Goal: Task Accomplishment & Management: Manage account settings

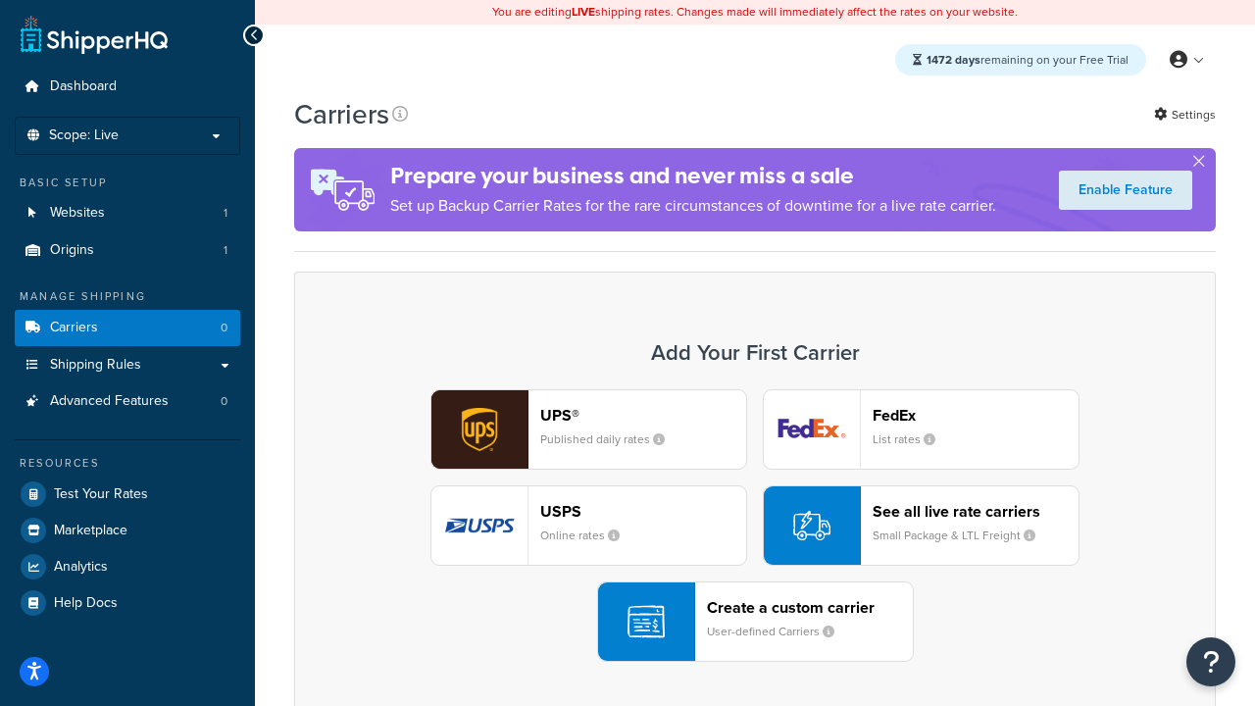
click at [755, 527] on div "UPS® Published daily rates FedEx List rates USPS Online rates See all live rate…" at bounding box center [755, 525] width 881 height 273
click at [976, 416] on header "FedEx" at bounding box center [976, 415] width 206 height 19
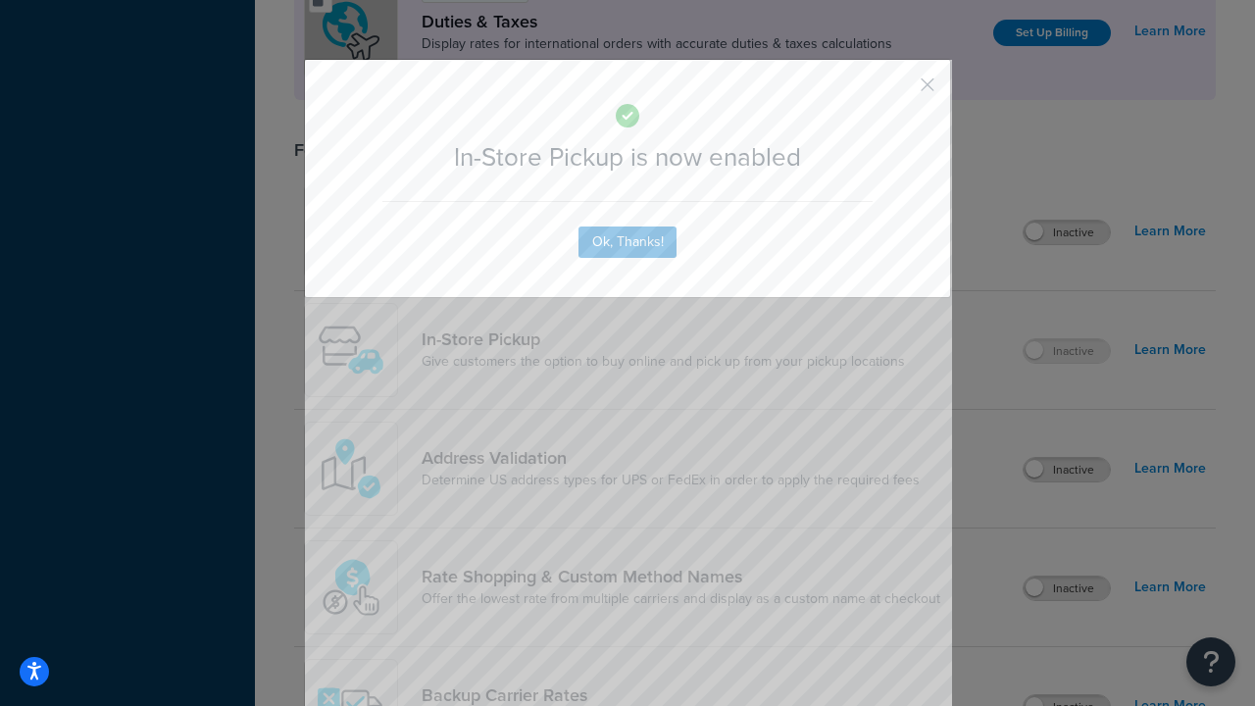
click at [898, 91] on button "button" at bounding box center [898, 91] width 5 height 5
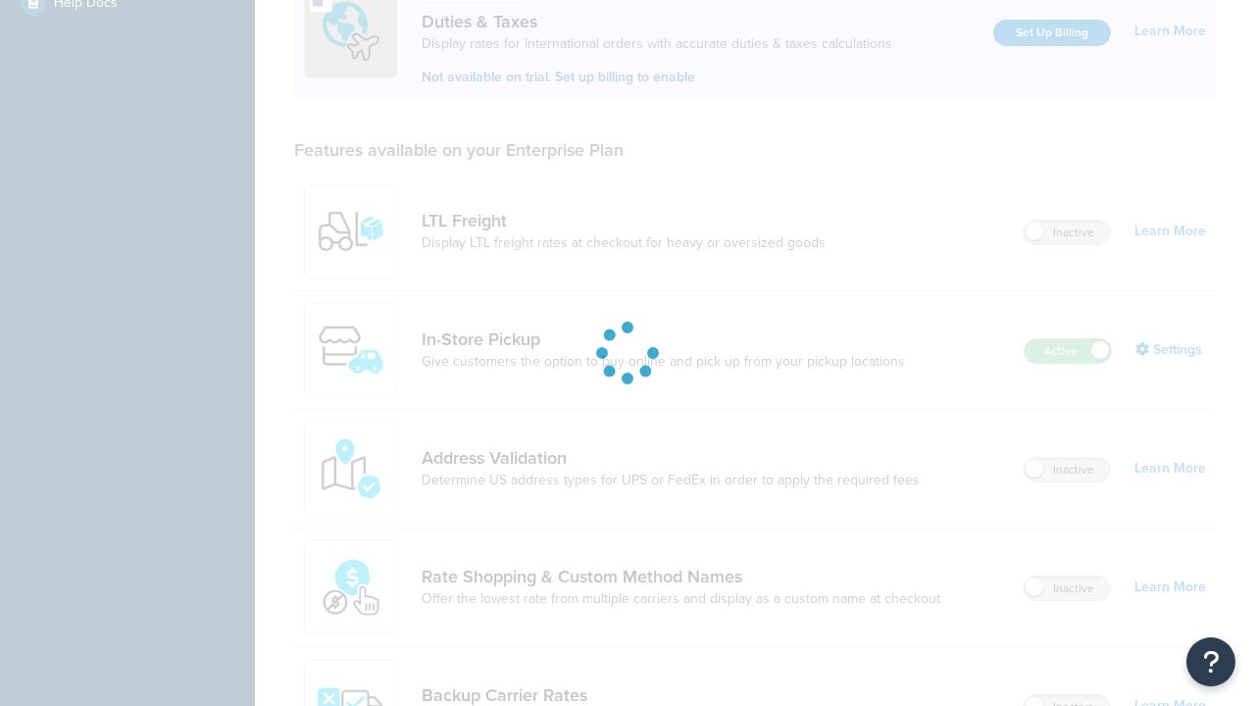
scroll to position [600, 0]
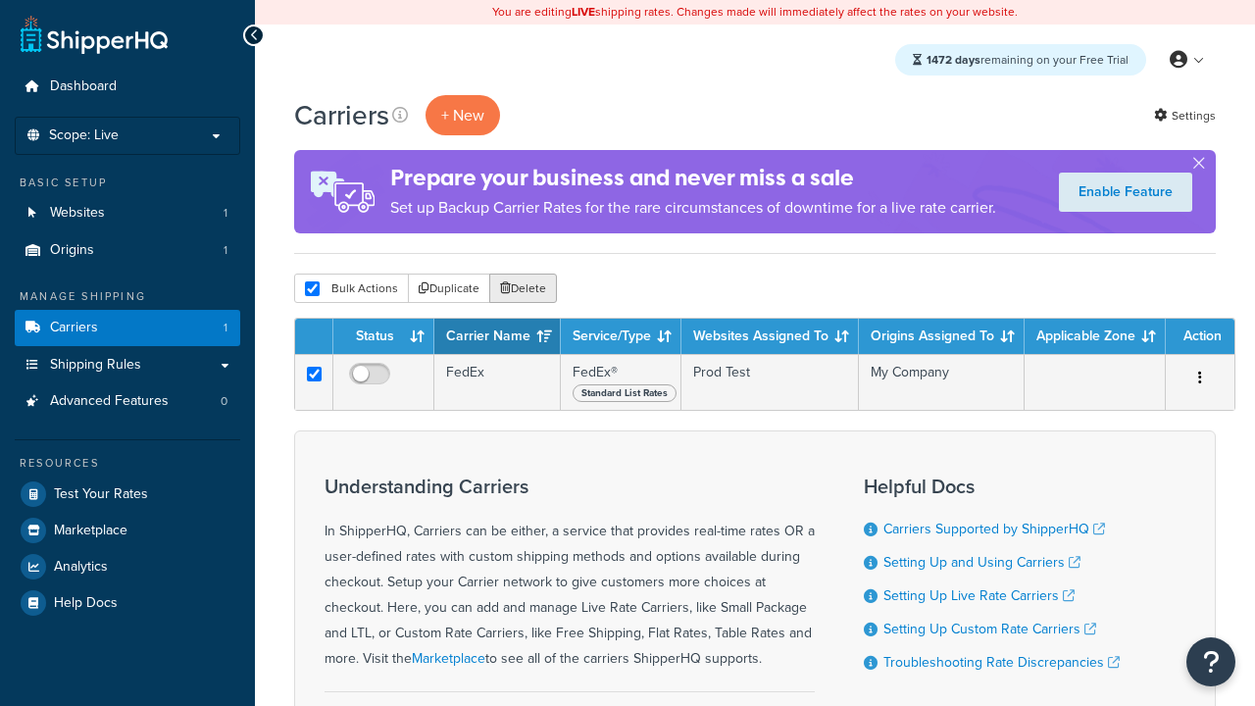
click at [522, 290] on button "Delete" at bounding box center [523, 288] width 68 height 29
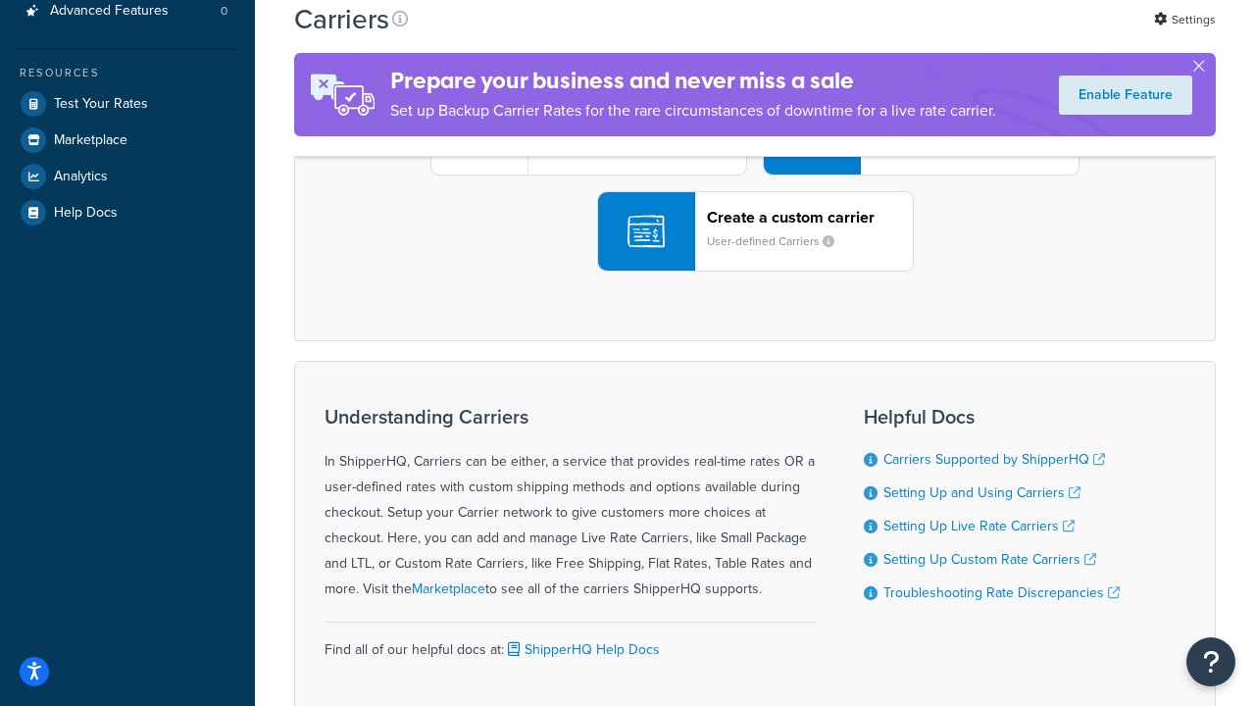
click at [755, 272] on div "UPS® Published daily rates FedEx List rates USPS Online rates See all live rate…" at bounding box center [755, 135] width 881 height 273
click at [976, 34] on header "FedEx" at bounding box center [976, 25] width 206 height 19
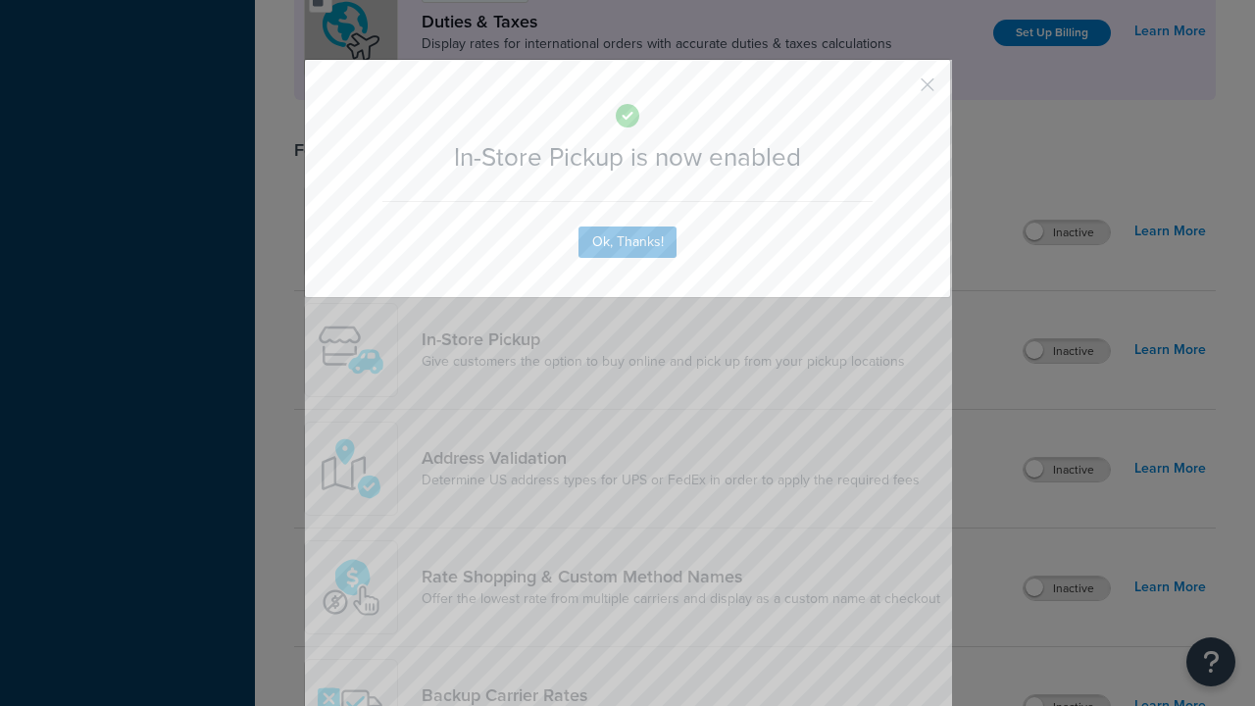
click at [898, 91] on button "button" at bounding box center [898, 91] width 5 height 5
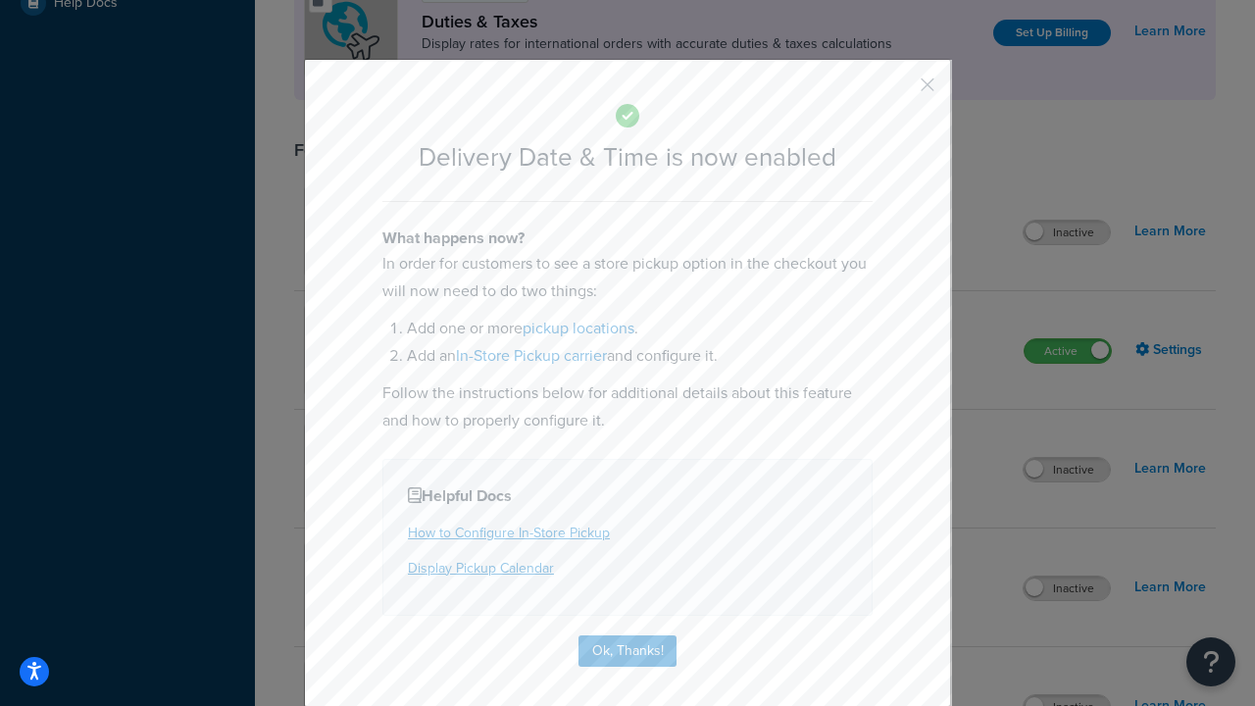
scroll to position [189, 0]
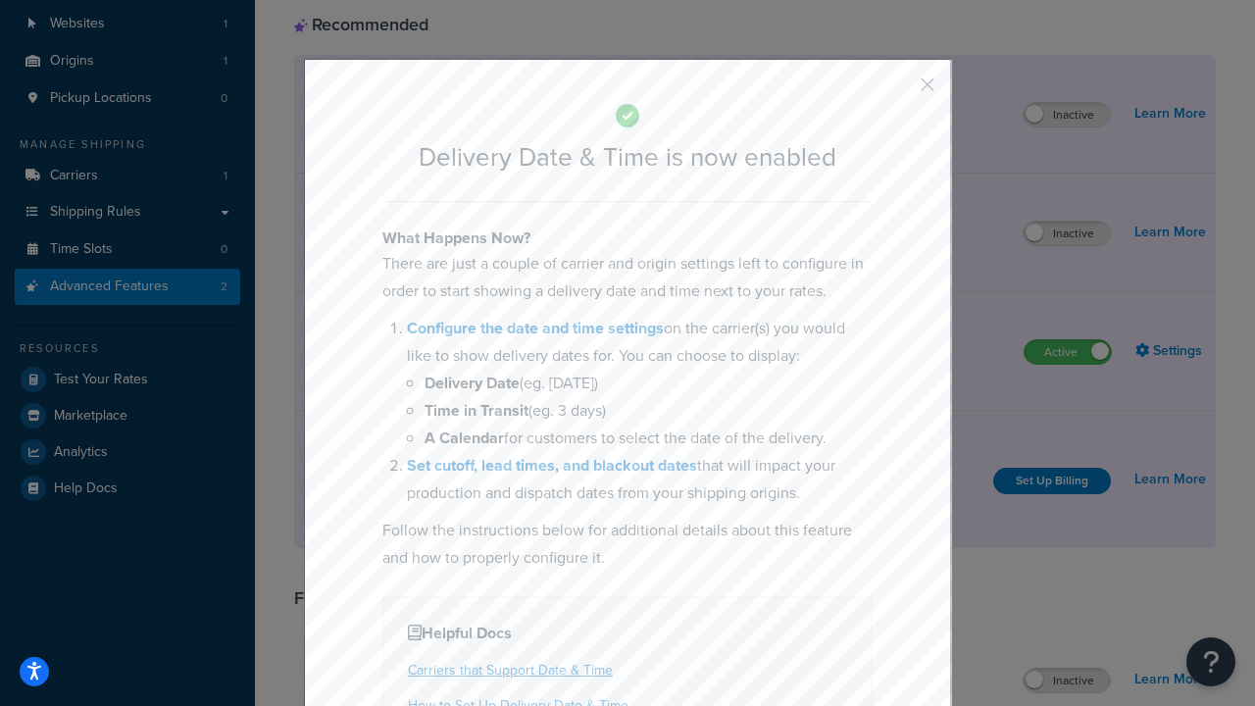
click at [898, 91] on button "button" at bounding box center [898, 91] width 5 height 5
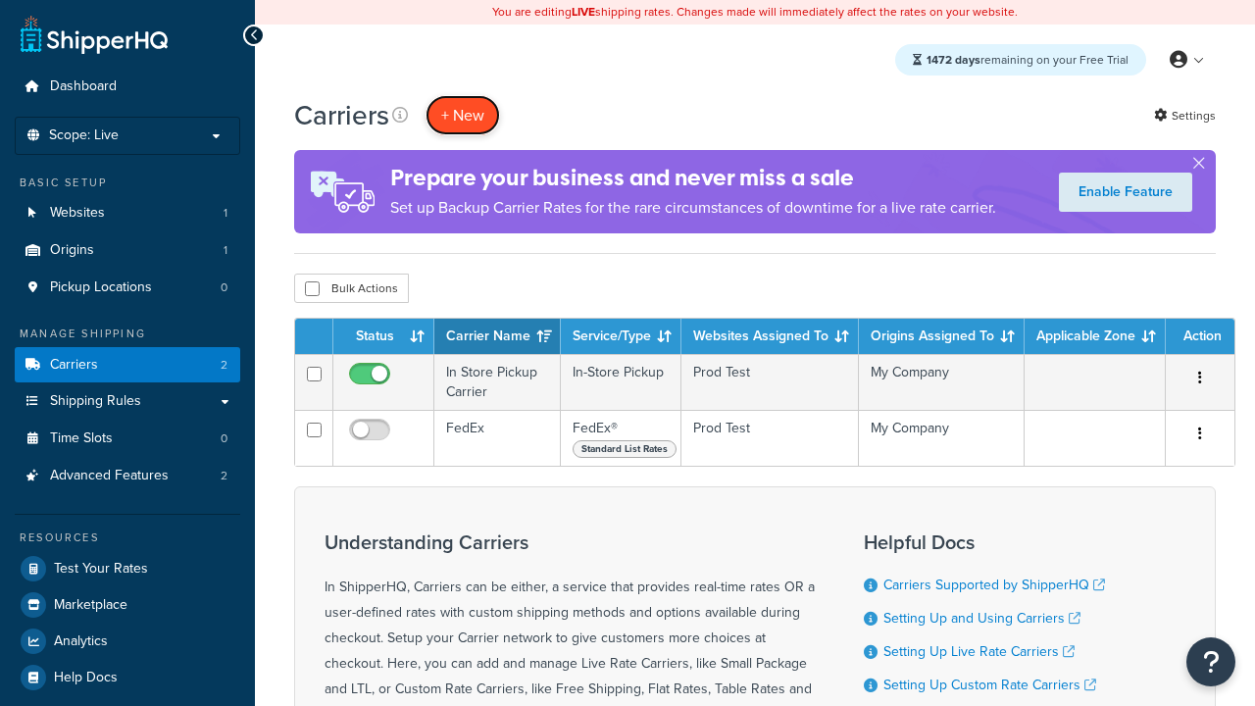
click at [463, 116] on button "+ New" at bounding box center [463, 115] width 75 height 40
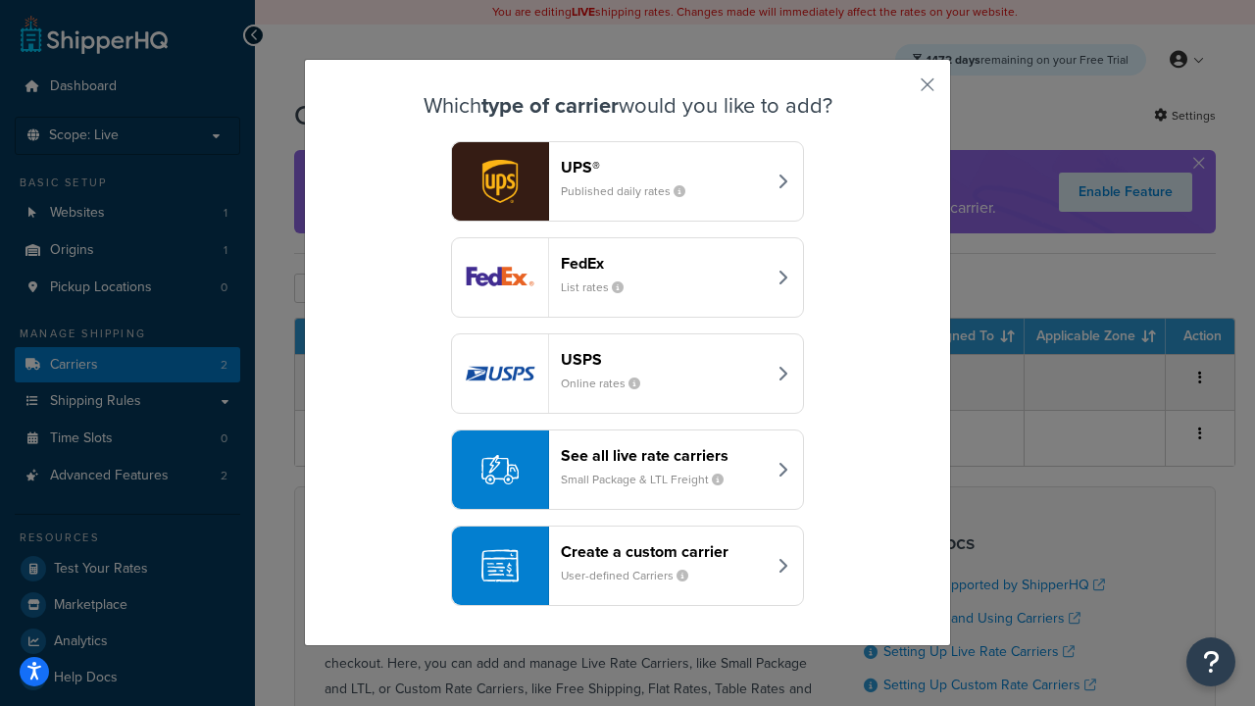
click at [628, 567] on div "Create a custom carrier User-defined Carriers" at bounding box center [663, 565] width 205 height 47
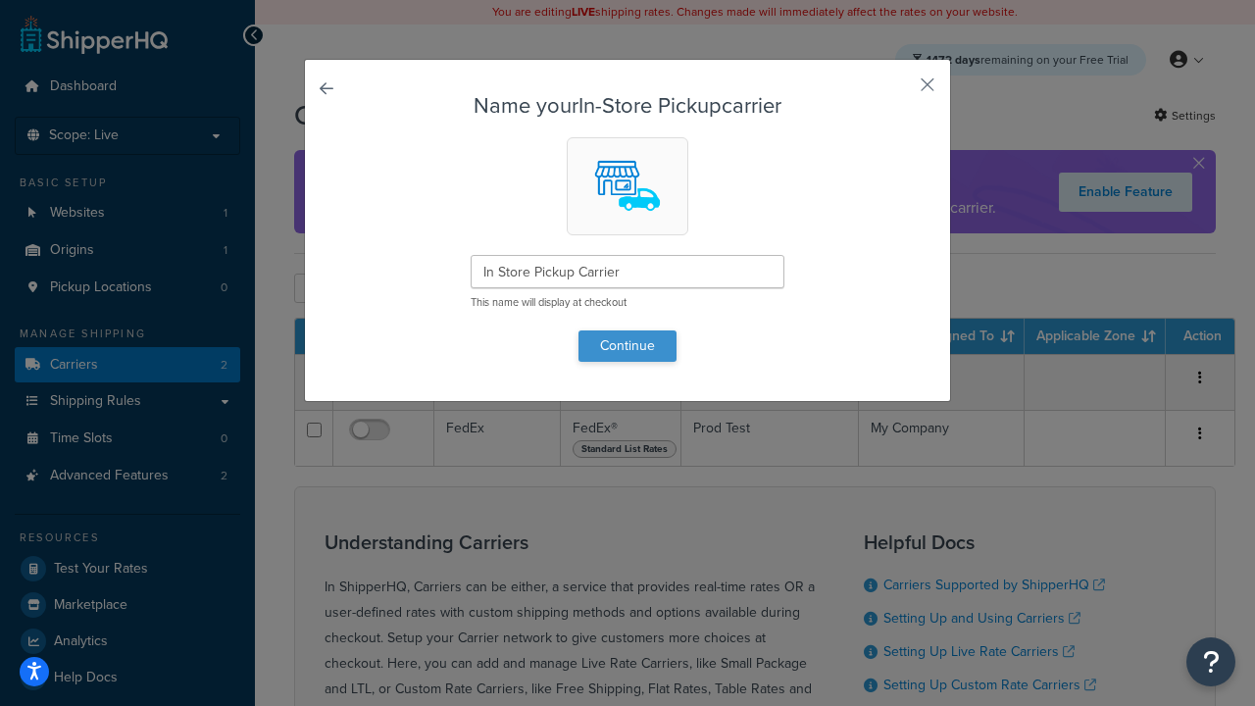
type input "In Store Pickup Carrier"
click at [628, 345] on button "Continue" at bounding box center [628, 346] width 98 height 31
click at [898, 91] on button "button" at bounding box center [898, 91] width 5 height 5
click at [312, 290] on input "checkbox" at bounding box center [312, 288] width 15 height 15
checkbox input "true"
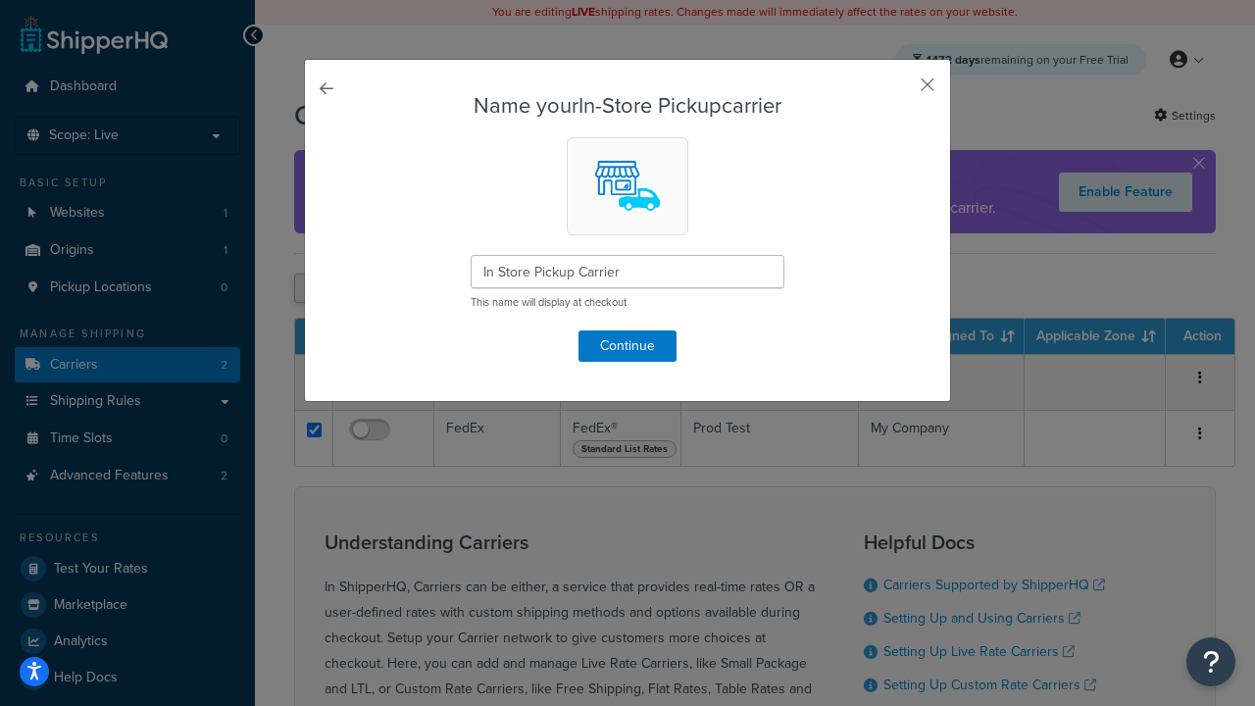
checkbox input "true"
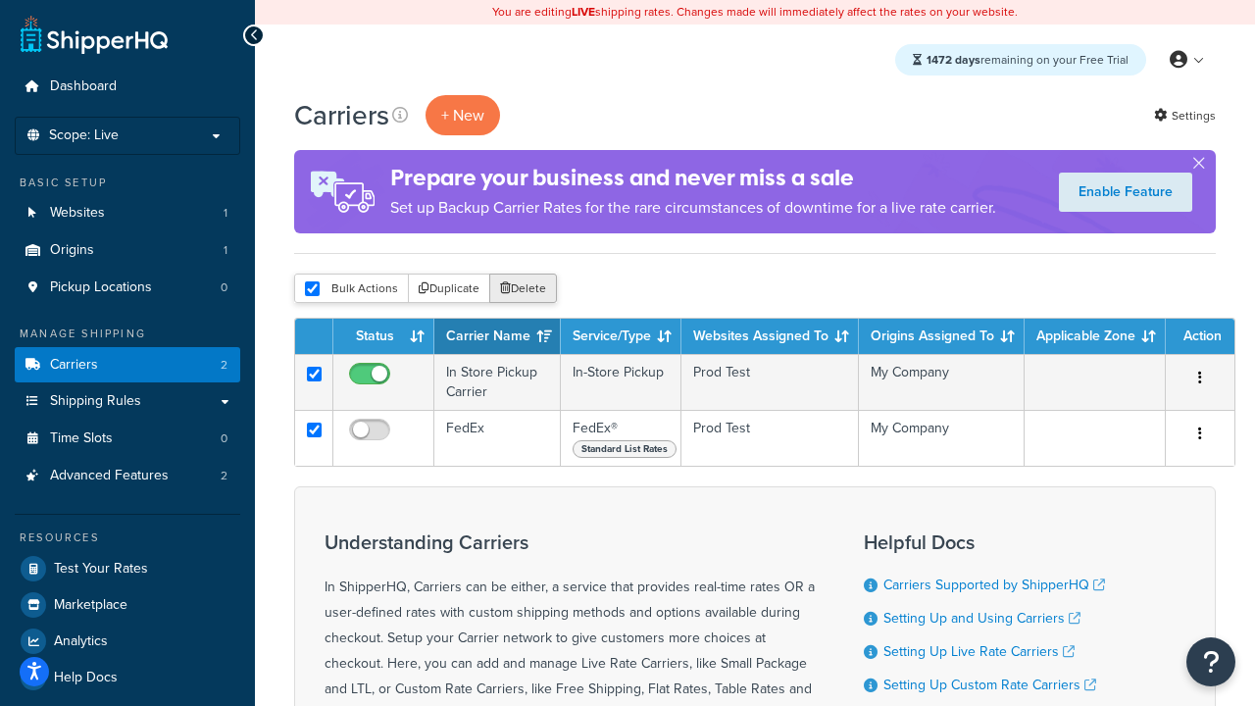
click at [522, 290] on button "Delete" at bounding box center [523, 288] width 68 height 29
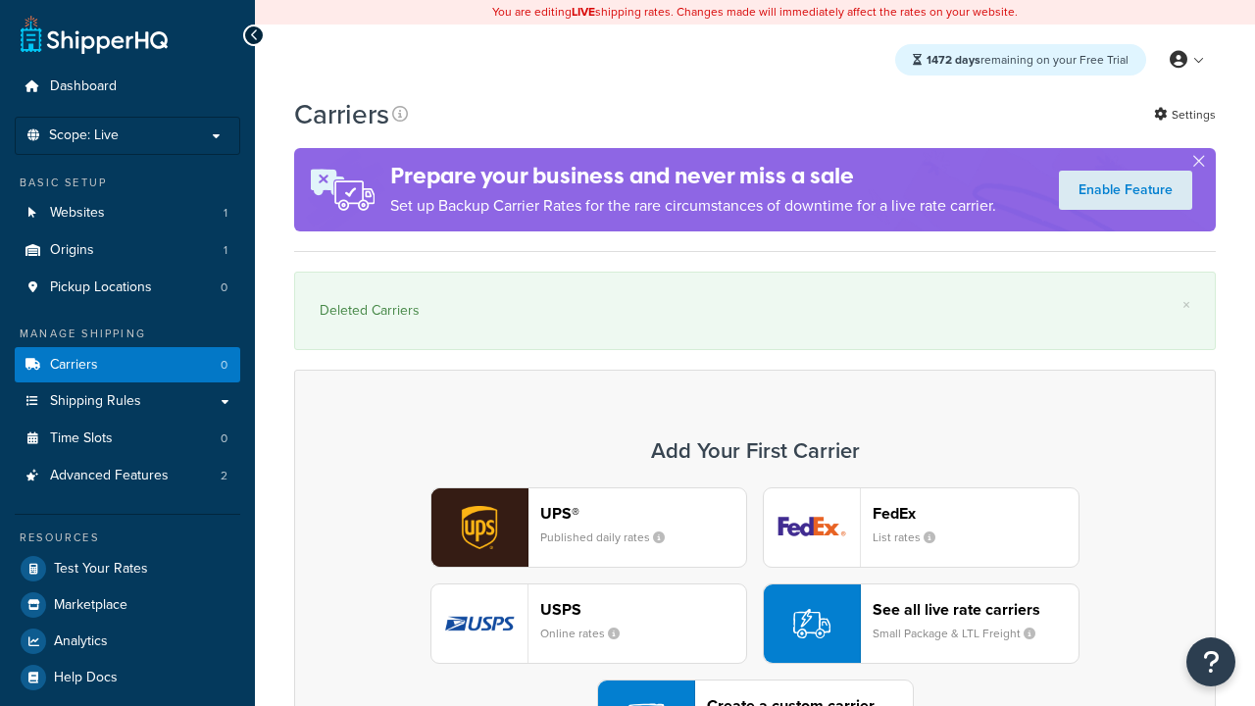
click at [755, 570] on div "UPS® Published daily rates FedEx List rates USPS Online rates See all live rate…" at bounding box center [755, 623] width 881 height 273
click at [755, 696] on div "Create a custom carrier User-defined Carriers" at bounding box center [810, 719] width 206 height 47
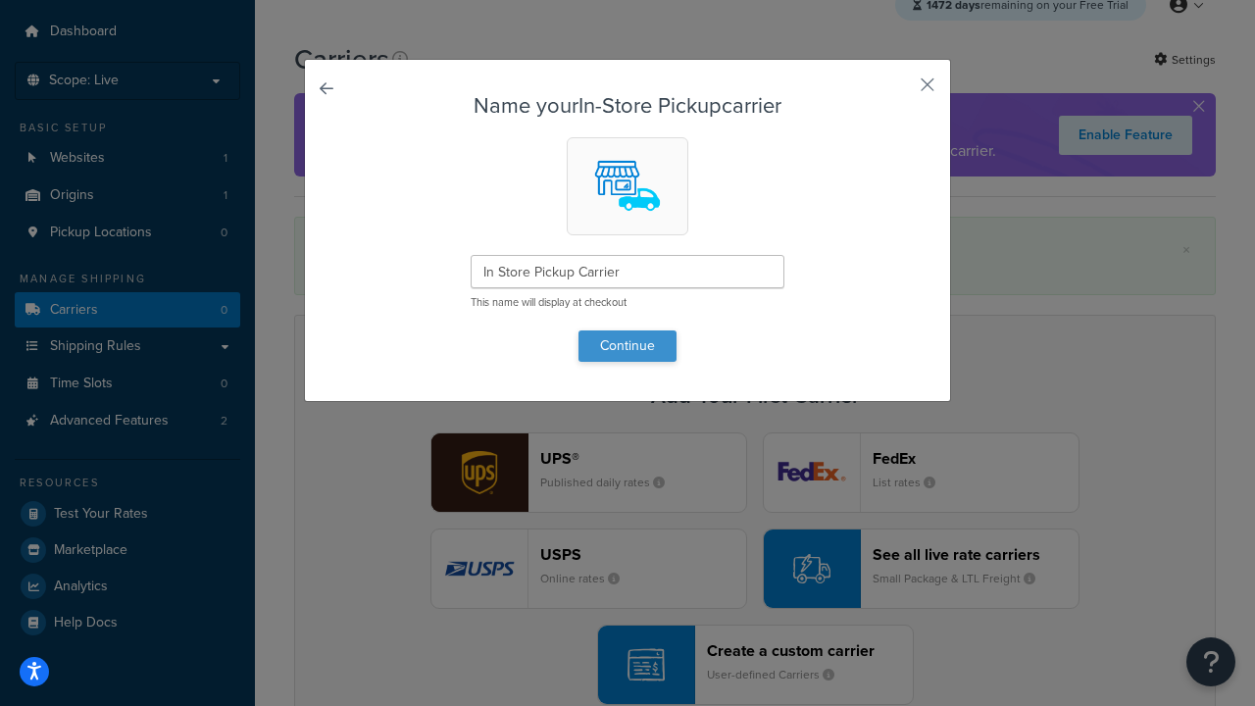
type input "In Store Pickup Carrier"
click at [628, 345] on button "Continue" at bounding box center [628, 346] width 98 height 31
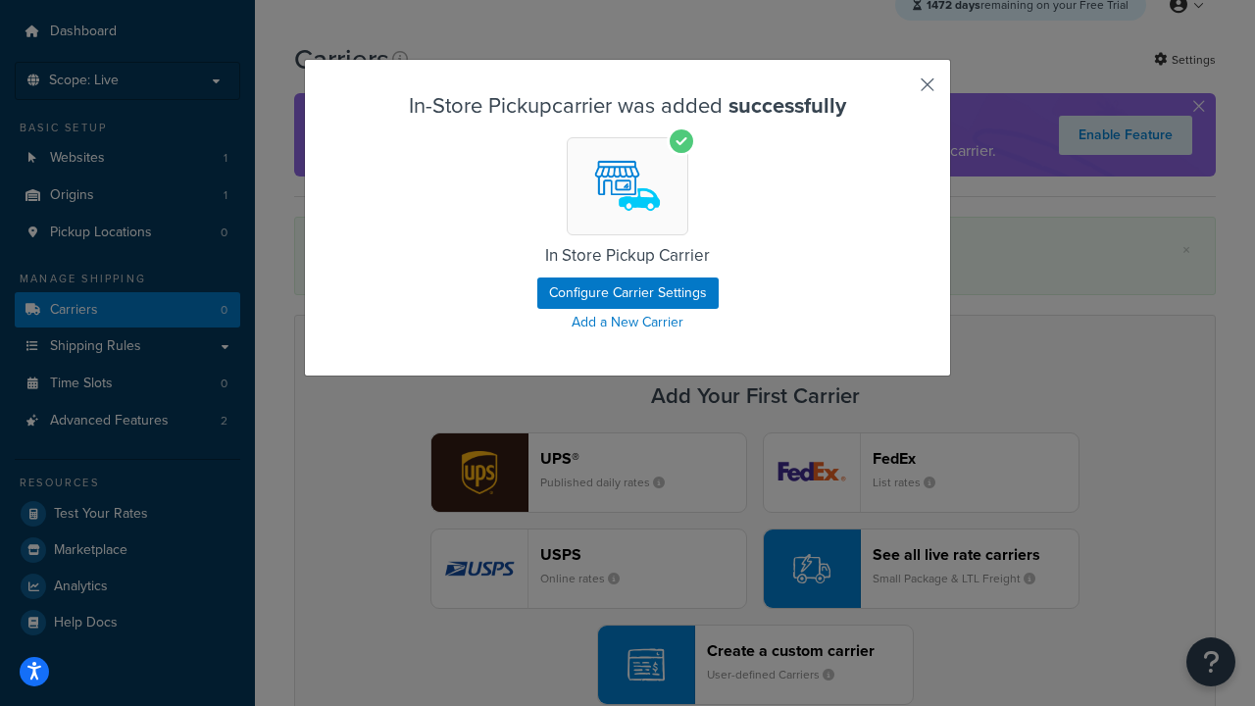
click at [898, 91] on button "button" at bounding box center [898, 91] width 5 height 5
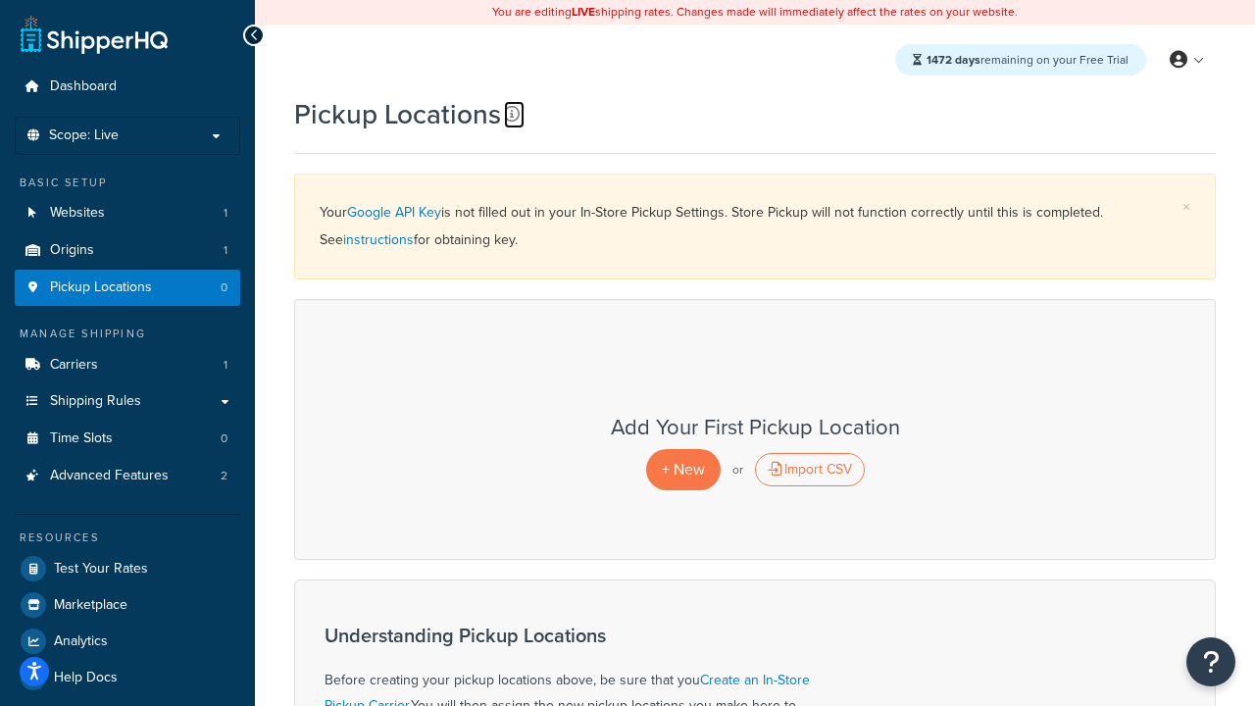
click at [510, 115] on icon at bounding box center [512, 114] width 16 height 16
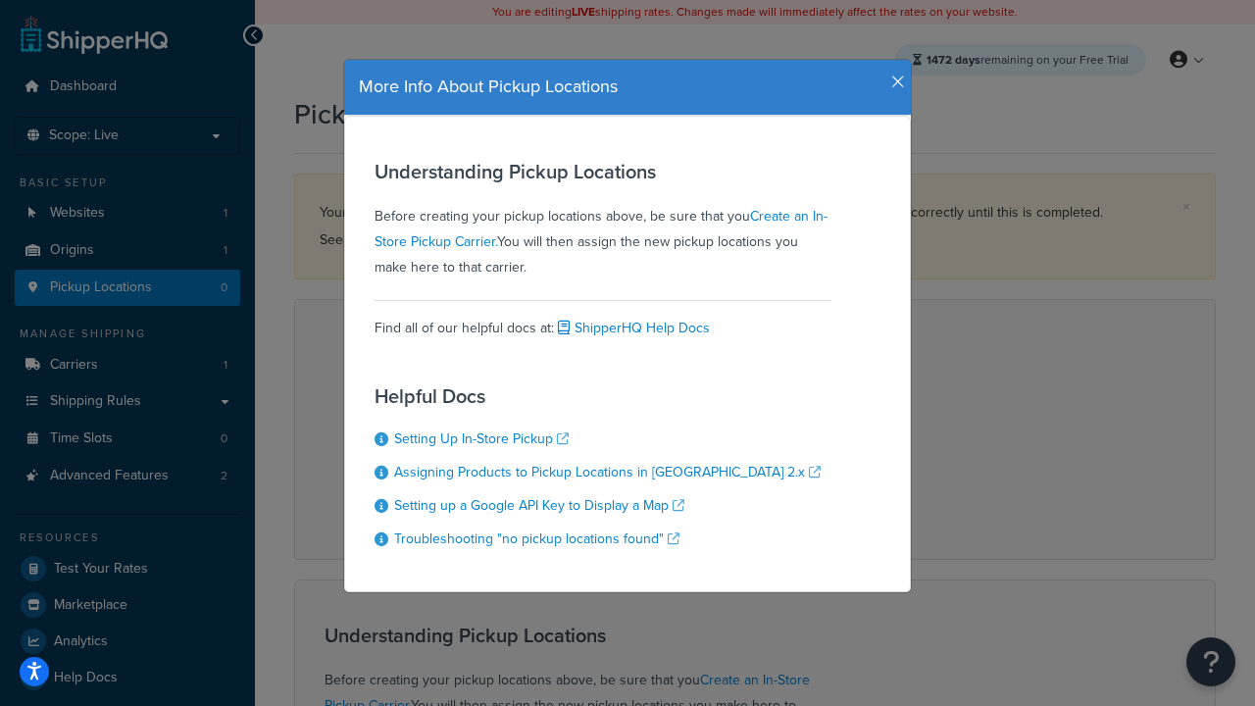
click at [894, 75] on icon "button" at bounding box center [899, 83] width 14 height 18
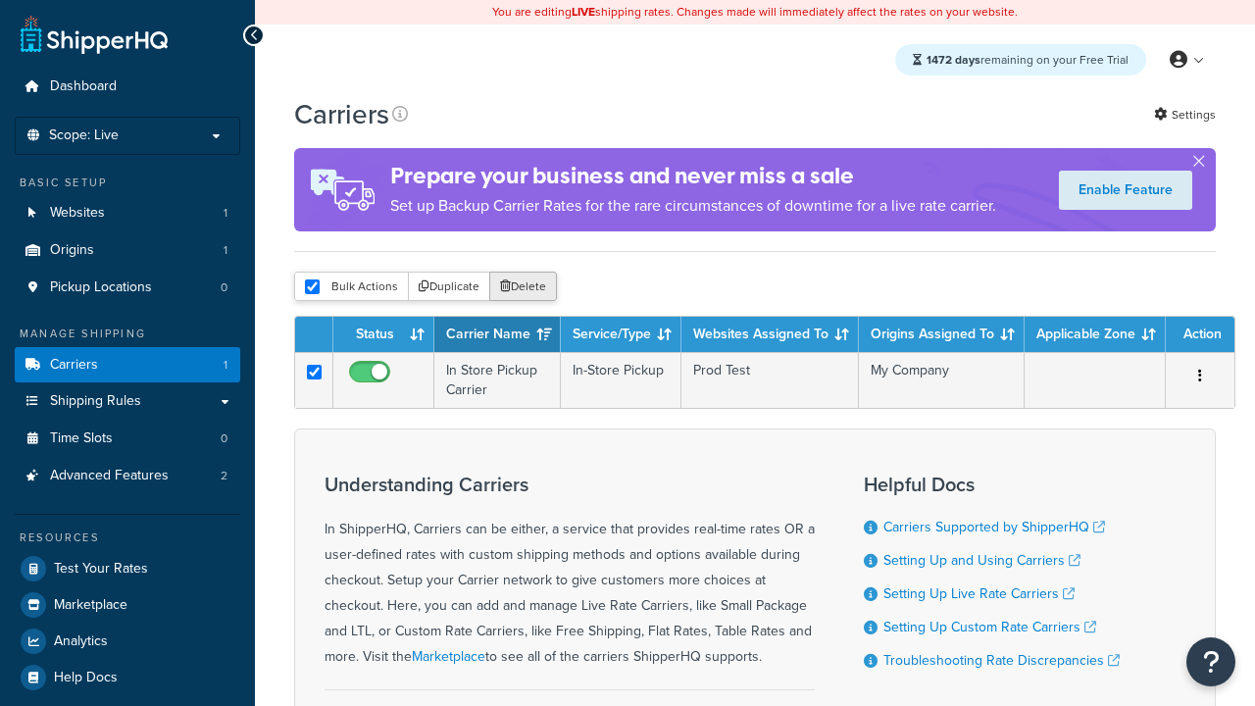
click at [522, 290] on button "Delete" at bounding box center [523, 286] width 68 height 29
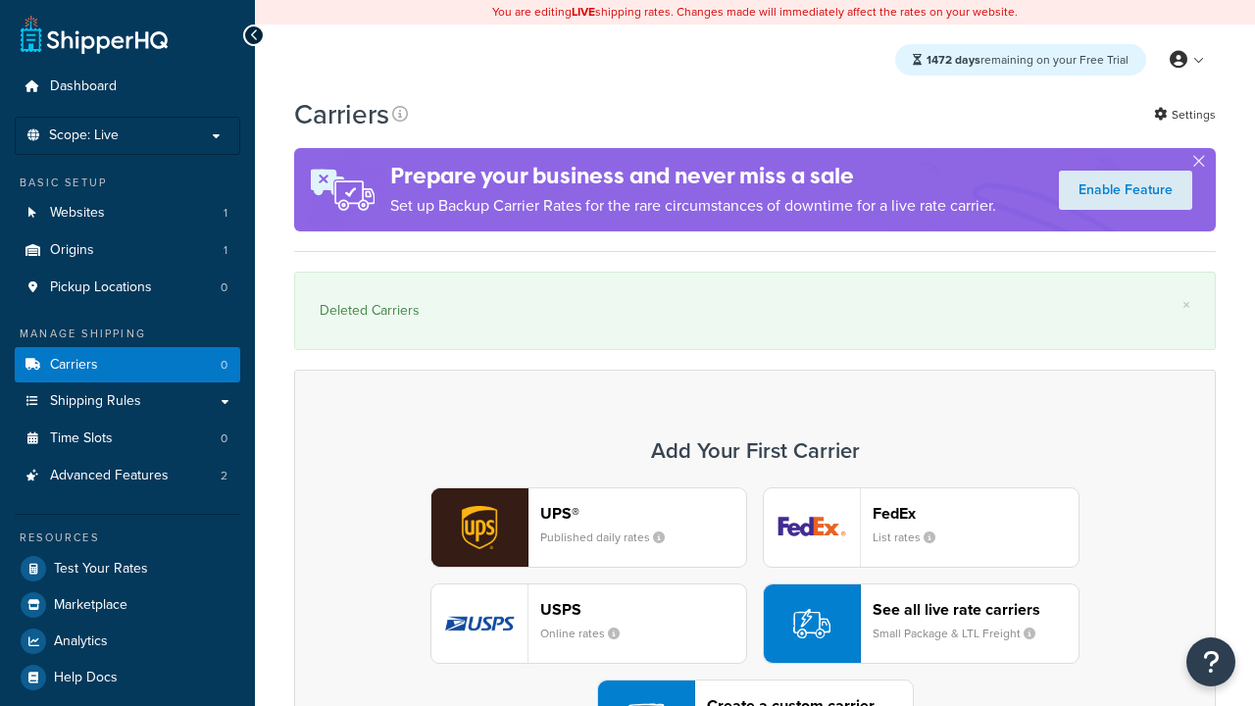
click at [755, 570] on div "UPS® Published daily rates FedEx List rates USPS Online rates See all live rate…" at bounding box center [755, 623] width 881 height 273
click at [976, 504] on header "FedEx" at bounding box center [976, 513] width 206 height 19
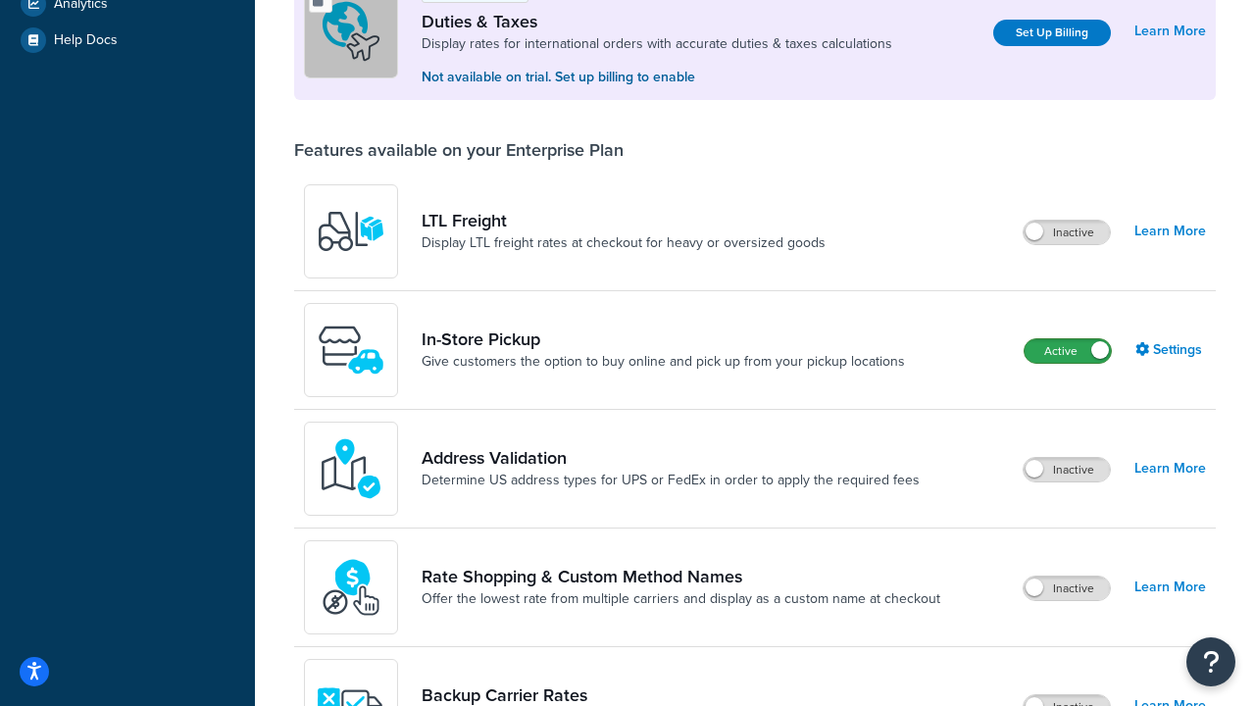
click at [1068, 353] on label "Active" at bounding box center [1068, 351] width 86 height 24
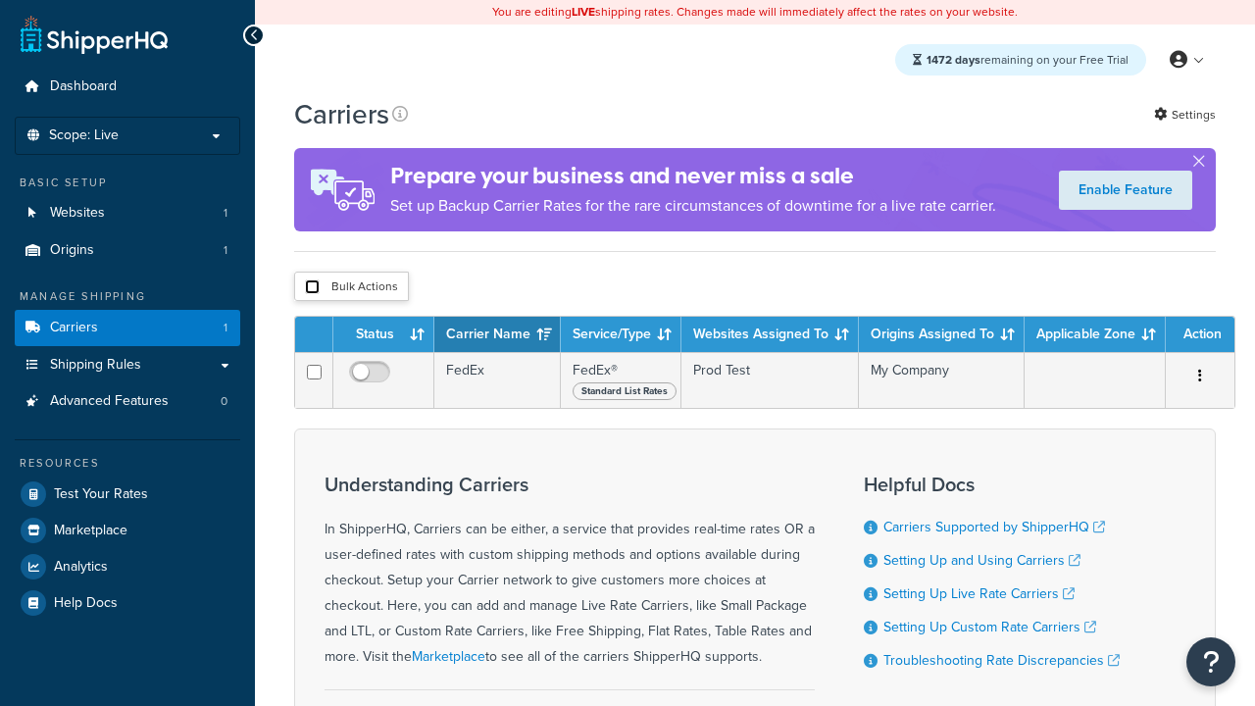
click at [312, 288] on input "checkbox" at bounding box center [312, 287] width 15 height 15
checkbox input "true"
click at [0, 0] on button "Delete" at bounding box center [0, 0] width 0 height 0
